Goal: Task Accomplishment & Management: Use online tool/utility

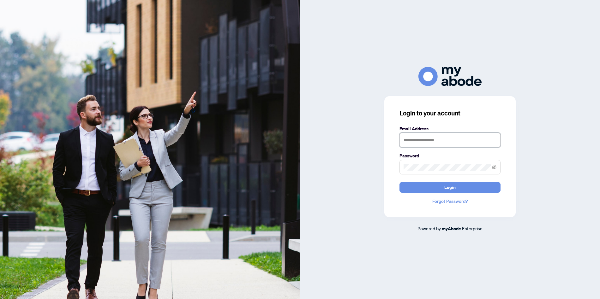
click at [435, 139] on input "text" at bounding box center [449, 140] width 101 height 15
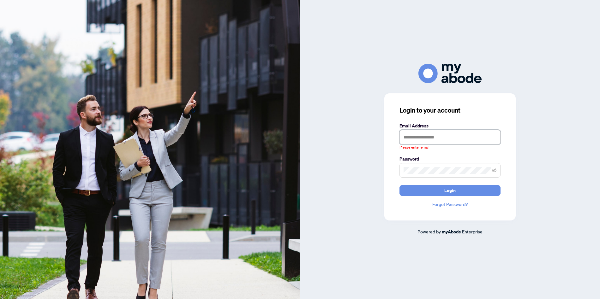
type input "**********"
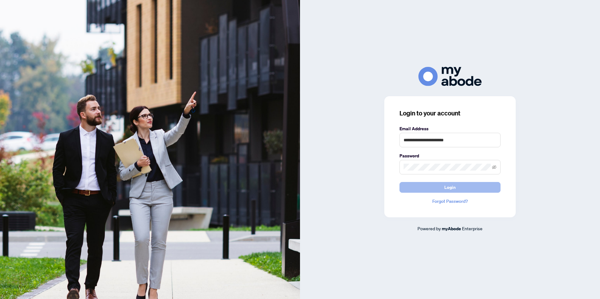
click at [470, 190] on button "Login" at bounding box center [449, 187] width 101 height 11
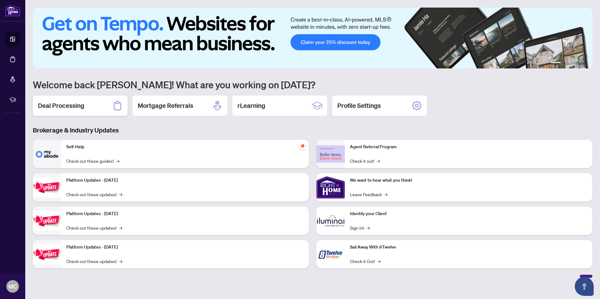
click at [63, 110] on h2 "Deal Processing" at bounding box center [61, 105] width 46 height 9
